Goal: Go to known website: Access a specific website the user already knows

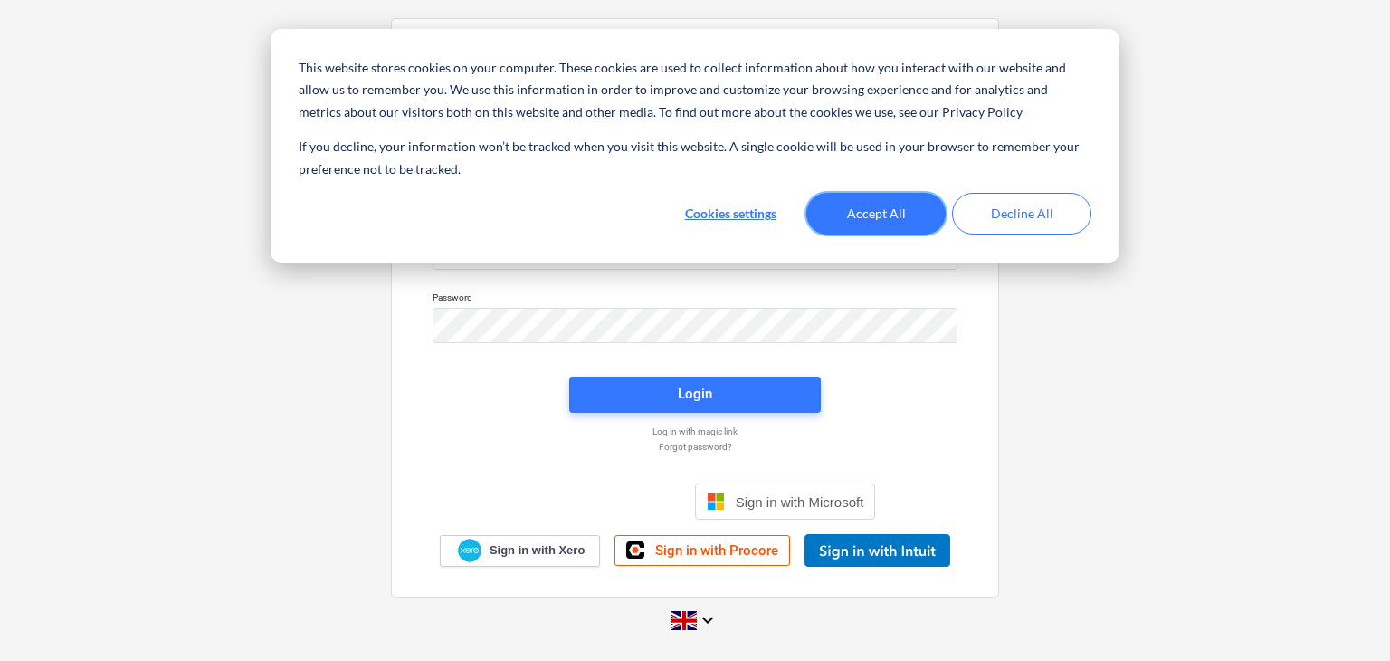
click at [906, 203] on button "Accept All" at bounding box center [875, 214] width 139 height 42
